Goal: Check status: Check status

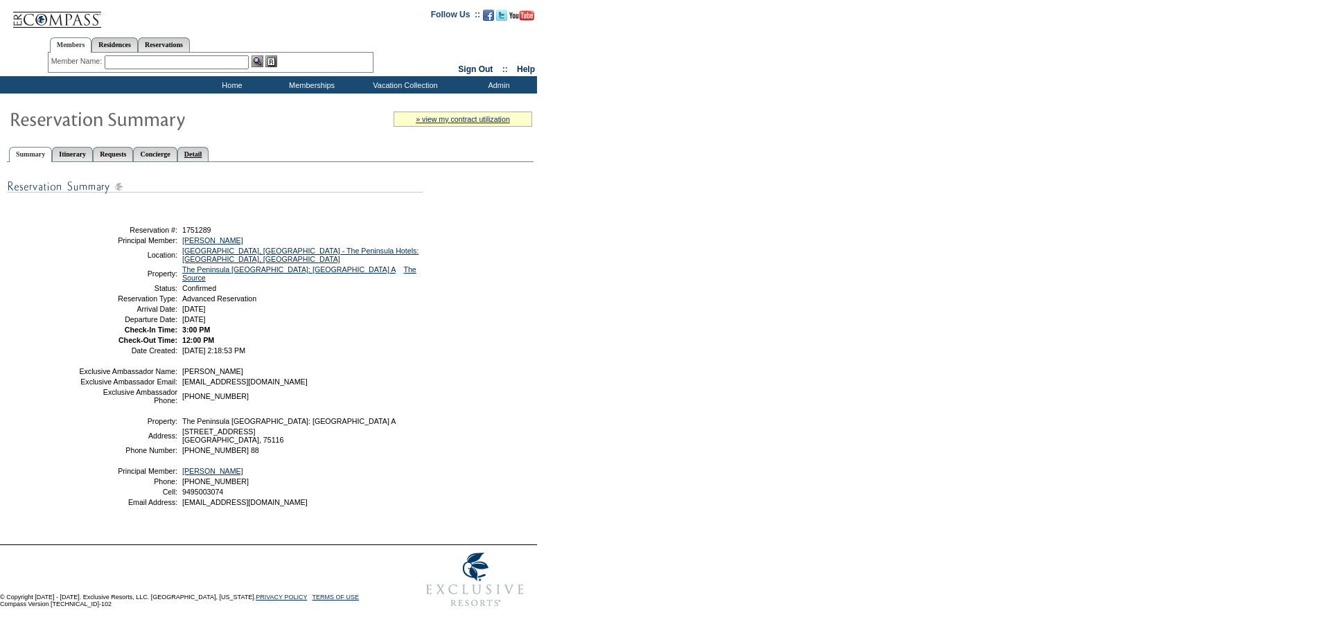
click at [209, 153] on link "Detail" at bounding box center [193, 154] width 32 height 15
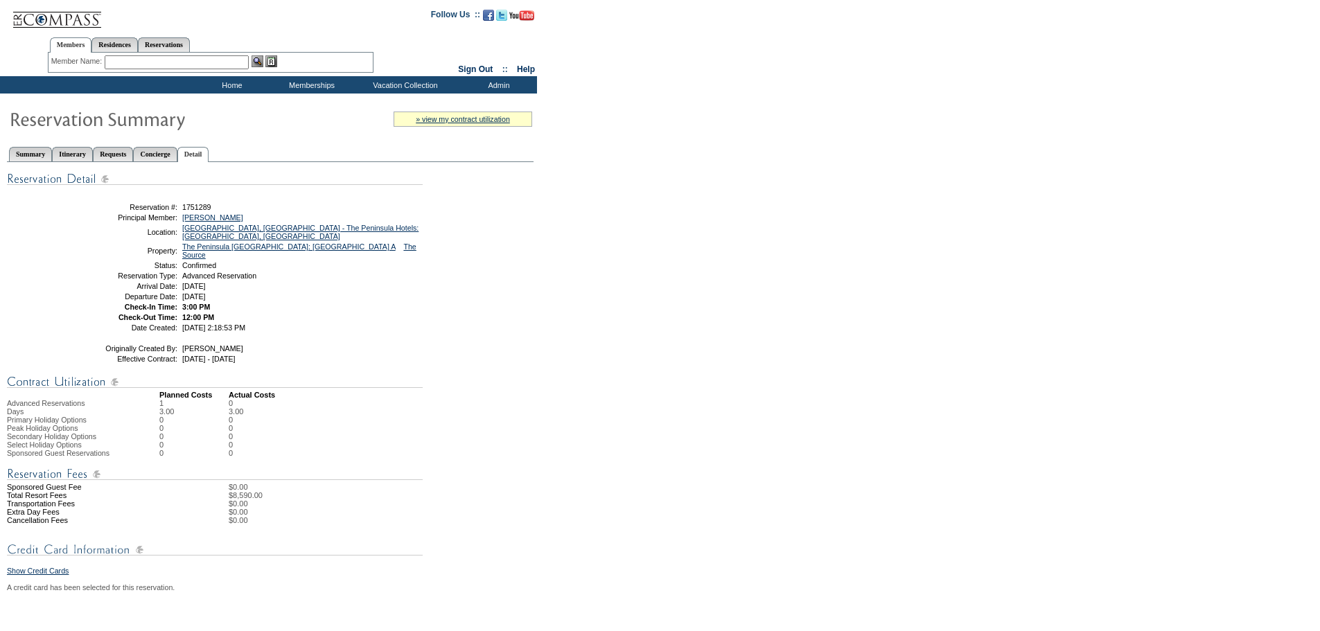
click at [193, 411] on td "3.00" at bounding box center [193, 412] width 69 height 8
drag, startPoint x: 189, startPoint y: 411, endPoint x: 154, endPoint y: 412, distance: 35.4
click at [154, 412] on tr "Days 3.00 3.00" at bounding box center [125, 412] width 236 height 8
click at [315, 443] on div "Share With Family and Friends Share via Email Share Reservation Information Ple…" at bounding box center [270, 608] width 527 height 892
click at [182, 46] on link "Reservations" at bounding box center [164, 44] width 52 height 15
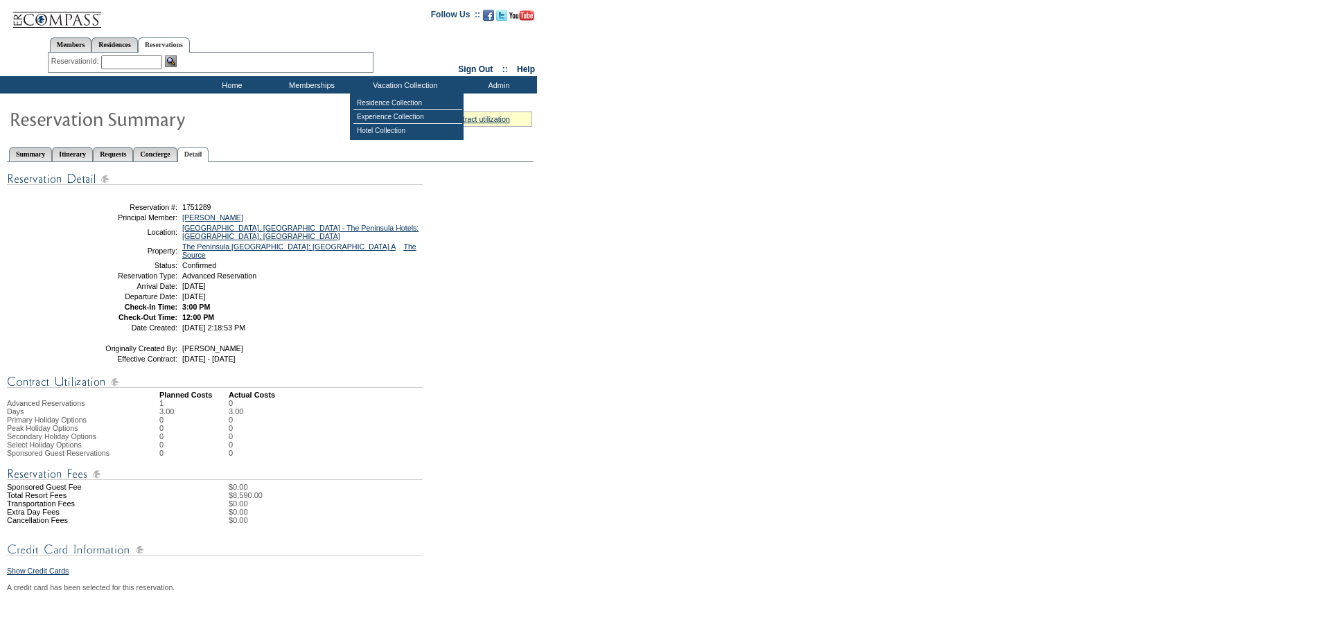
click at [140, 65] on input "text" at bounding box center [131, 62] width 61 height 14
paste input "1751290"
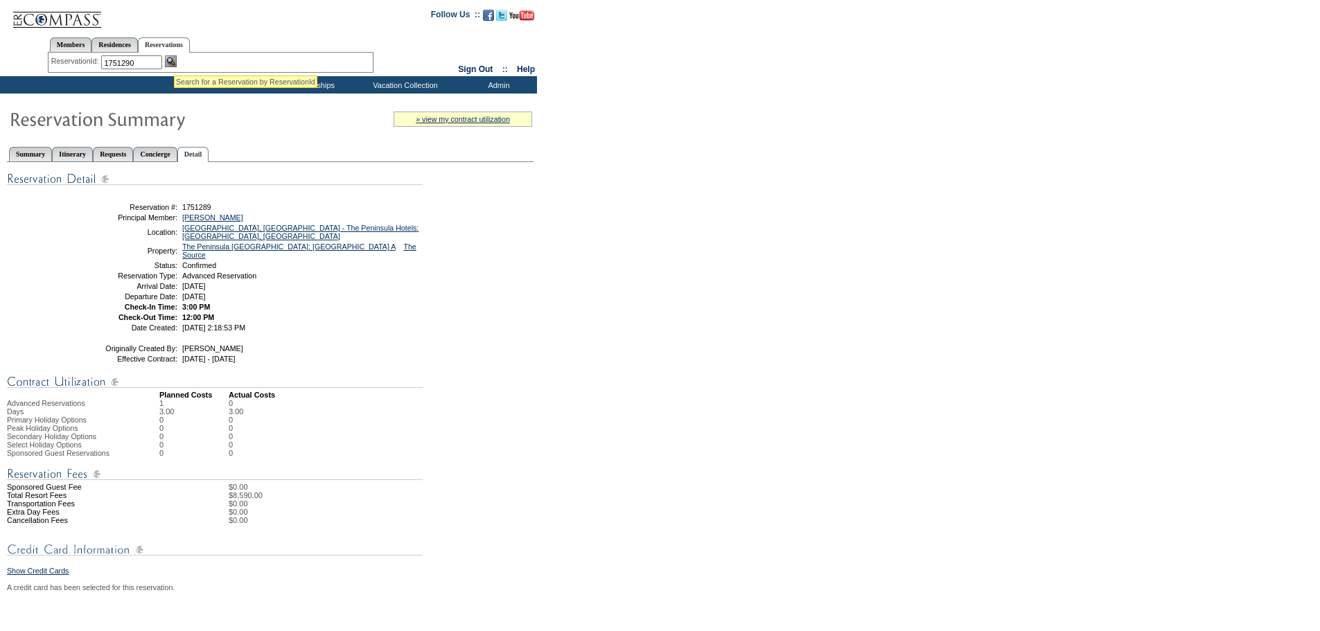
type input "1751290"
click at [174, 58] on img at bounding box center [171, 61] width 12 height 12
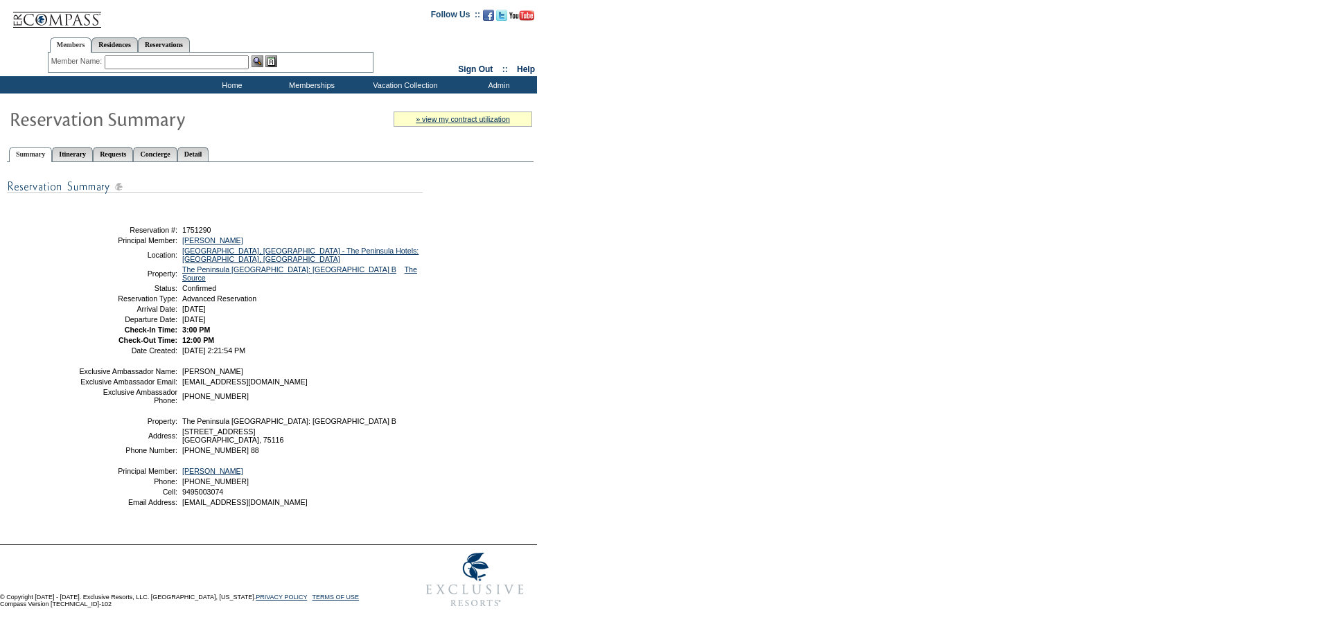
drag, startPoint x: 242, startPoint y: 152, endPoint x: 277, endPoint y: 154, distance: 34.7
click at [209, 152] on link "Detail" at bounding box center [193, 154] width 32 height 15
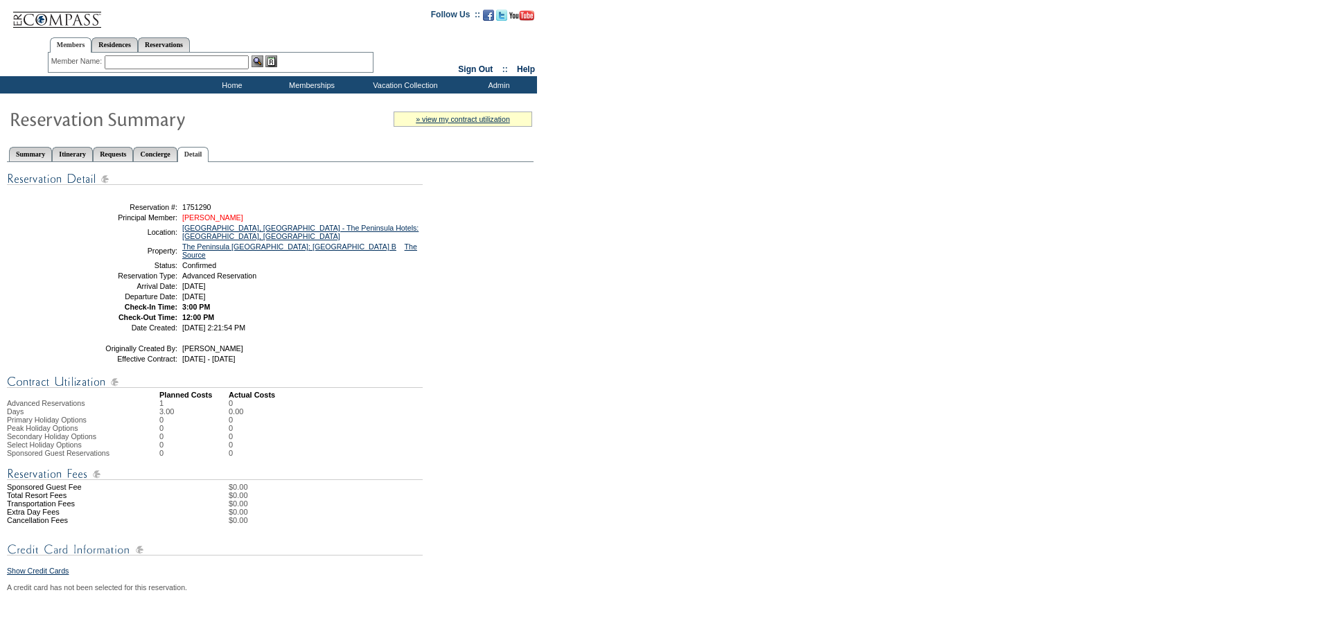
click at [243, 222] on link "[PERSON_NAME]" at bounding box center [212, 217] width 61 height 8
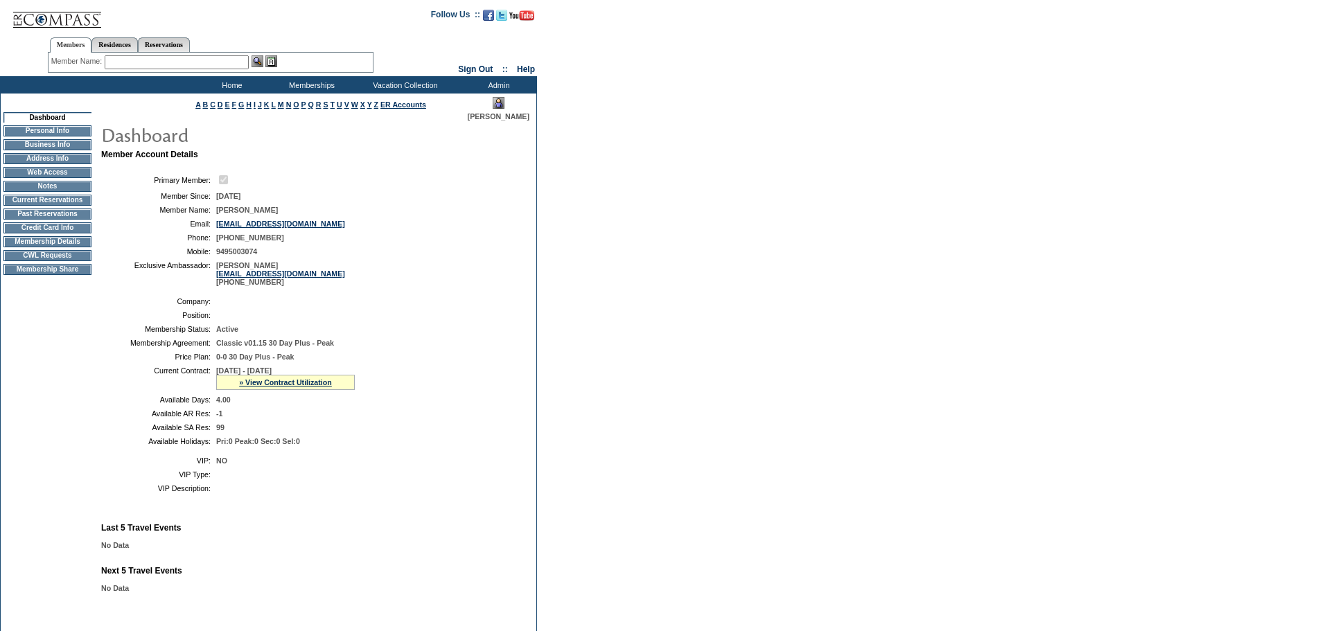
click at [50, 247] on td "Membership Details" at bounding box center [47, 241] width 88 height 11
